Goal: Book appointment/travel/reservation

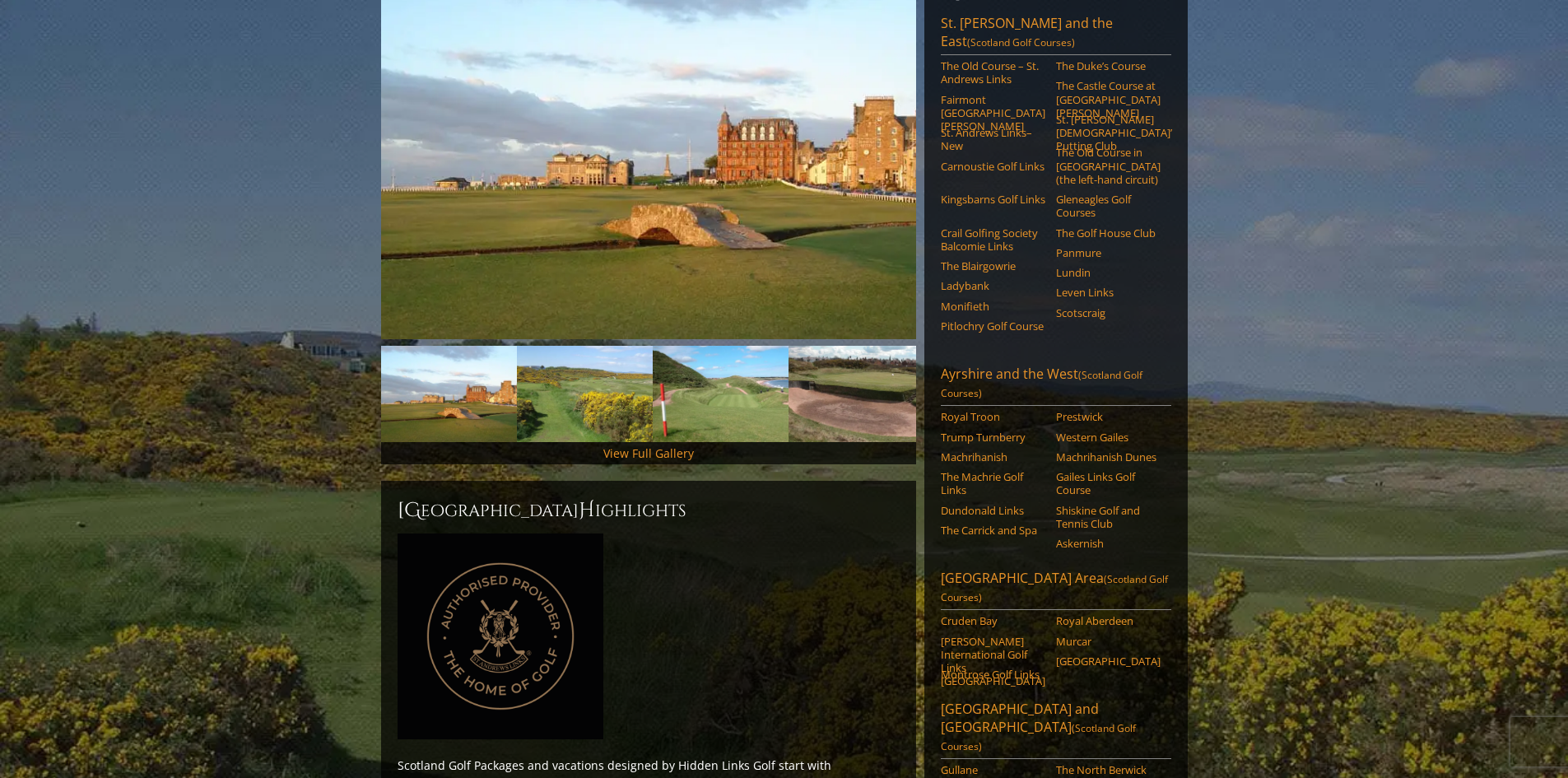
scroll to position [247, 0]
click at [969, 60] on link "The Old Course – St. Andrews Links" at bounding box center [993, 73] width 105 height 27
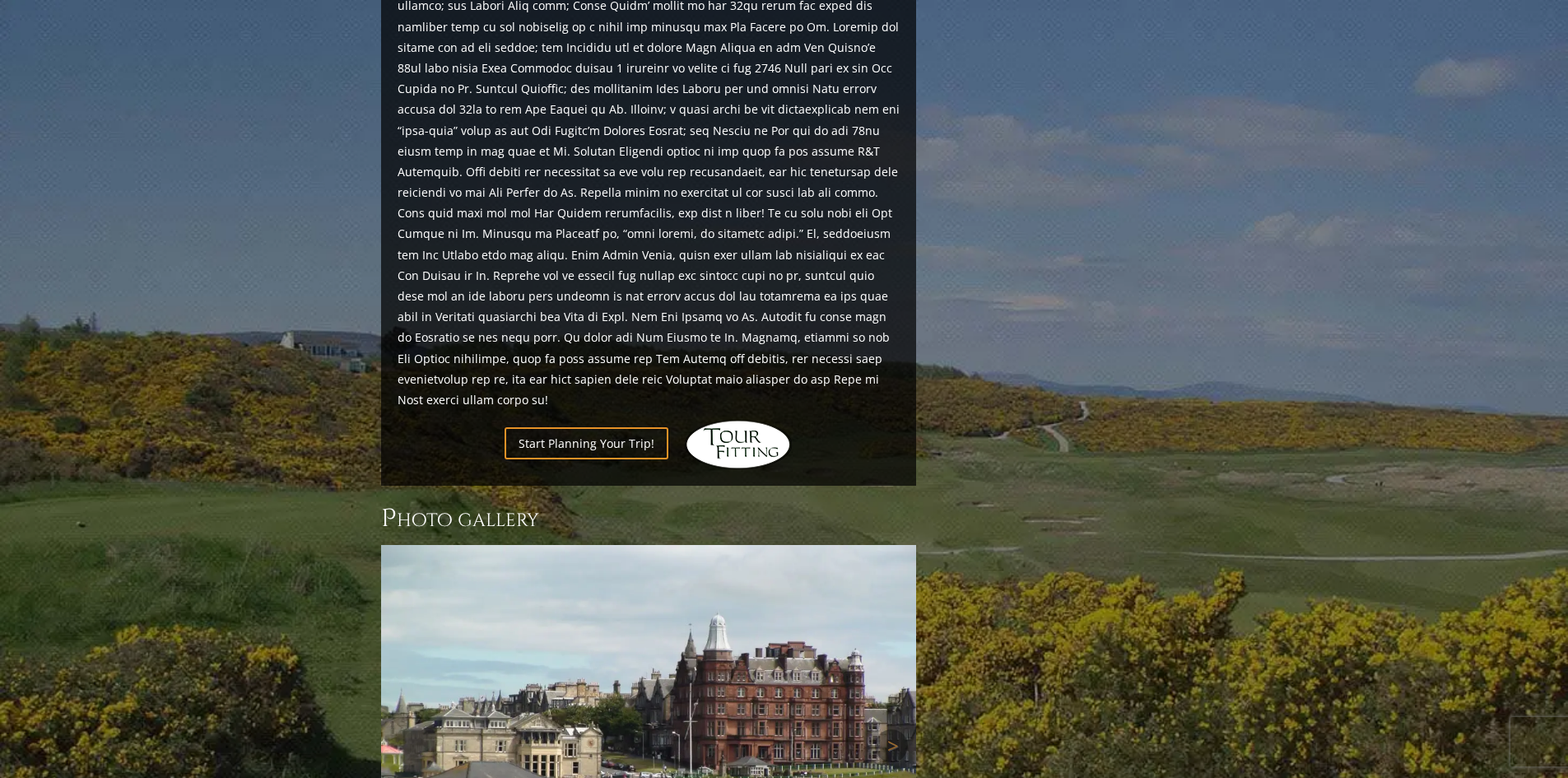
scroll to position [1634, 0]
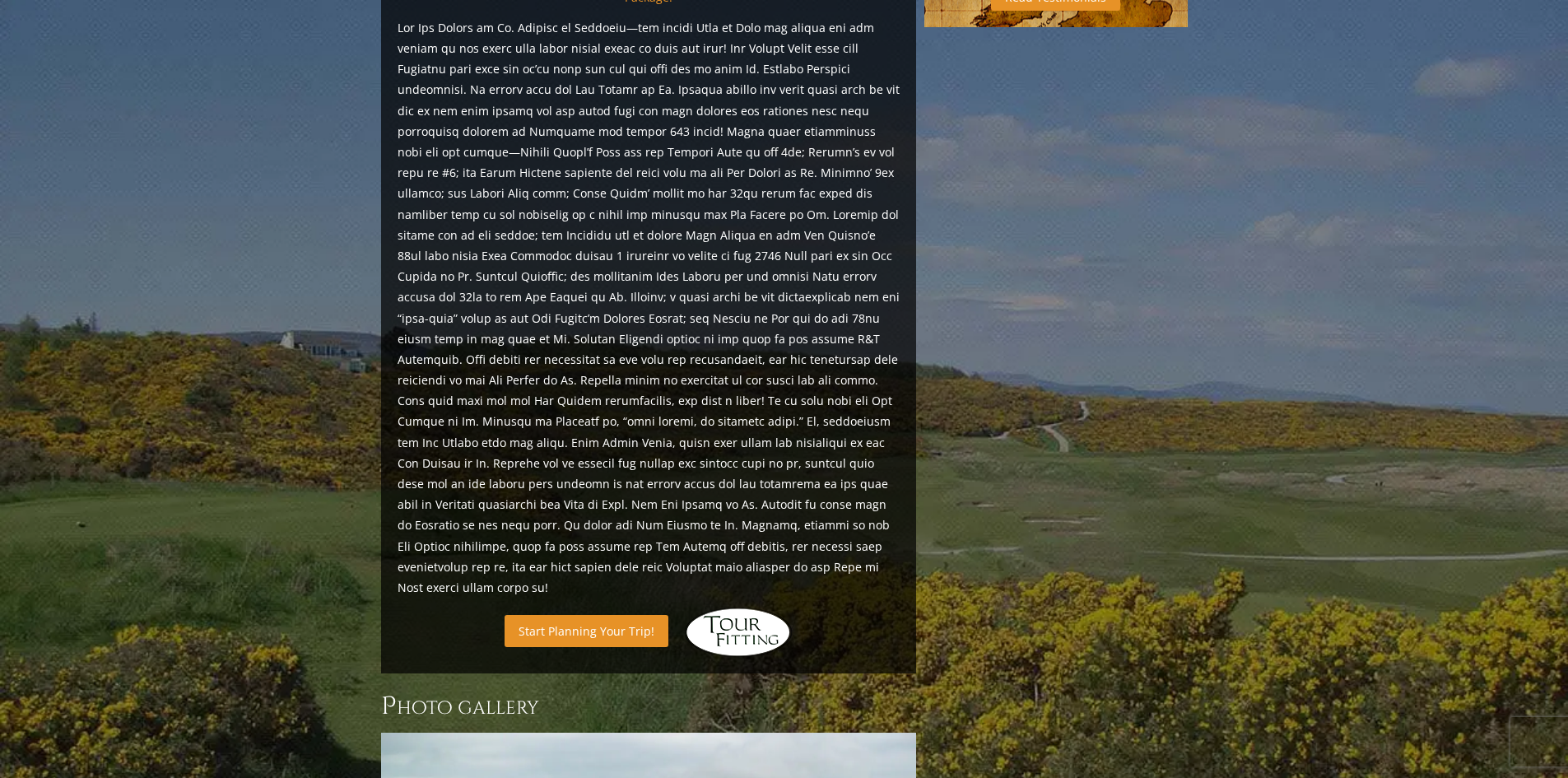
click at [636, 615] on link "Start Planning Your Trip!" at bounding box center [586, 631] width 164 height 32
